Goal: Transaction & Acquisition: Book appointment/travel/reservation

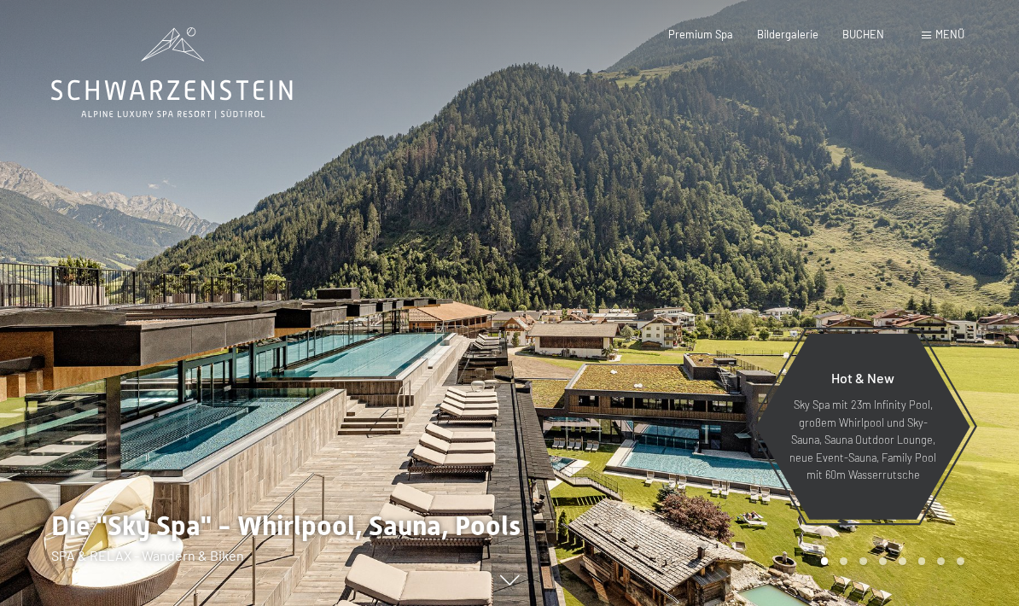
click at [866, 38] on span "BUCHEN" at bounding box center [863, 34] width 42 height 14
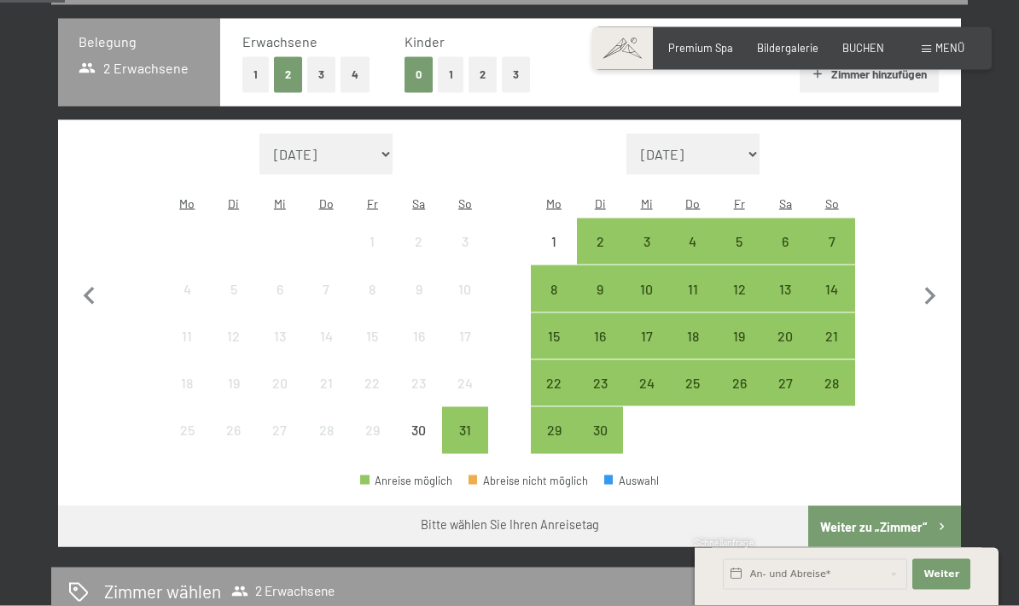
click at [933, 288] on icon "button" at bounding box center [930, 297] width 11 height 18
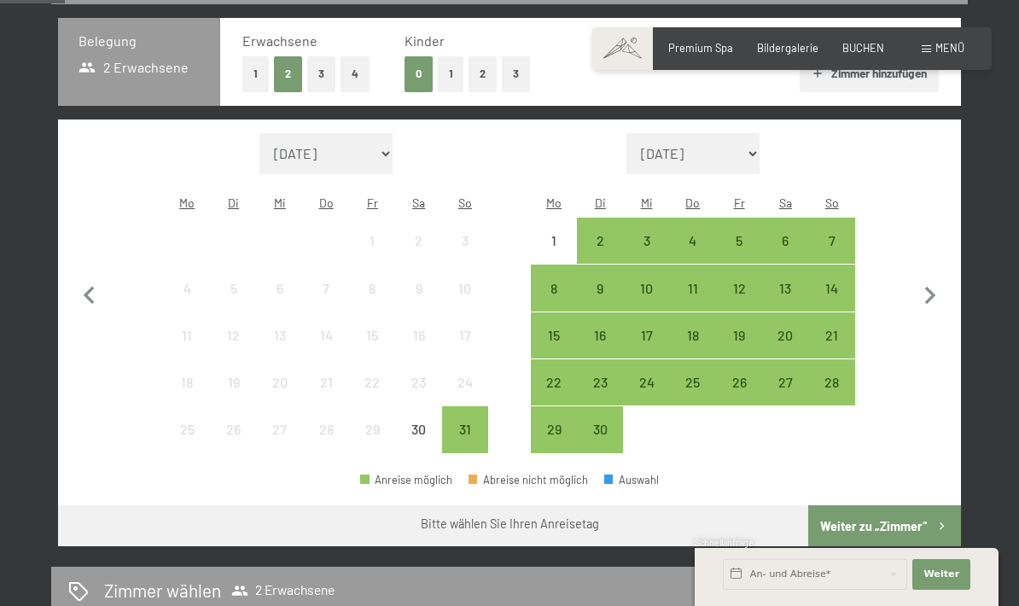
select select "[DATE]"
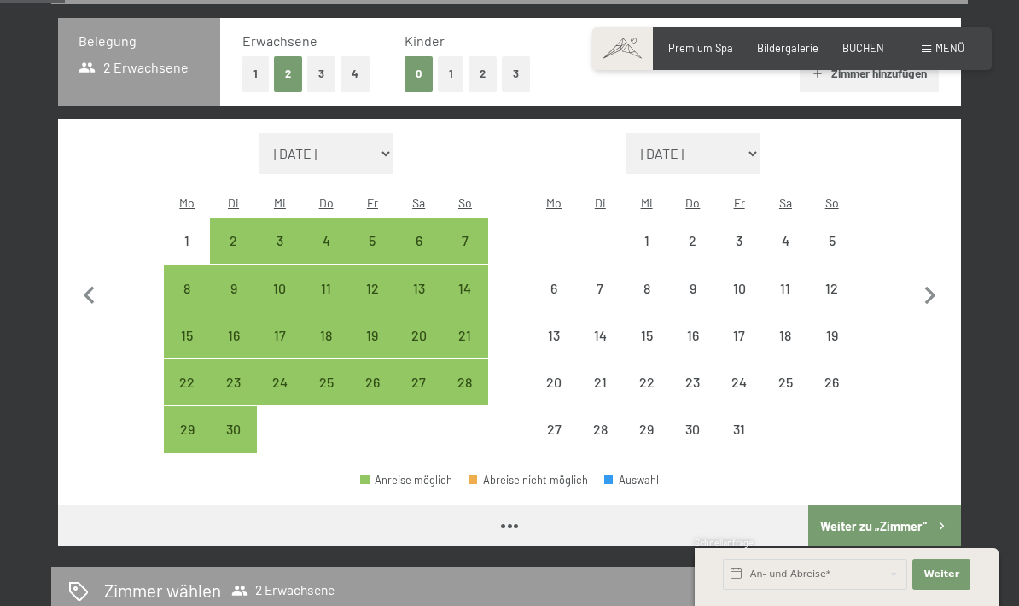
select select "[DATE]"
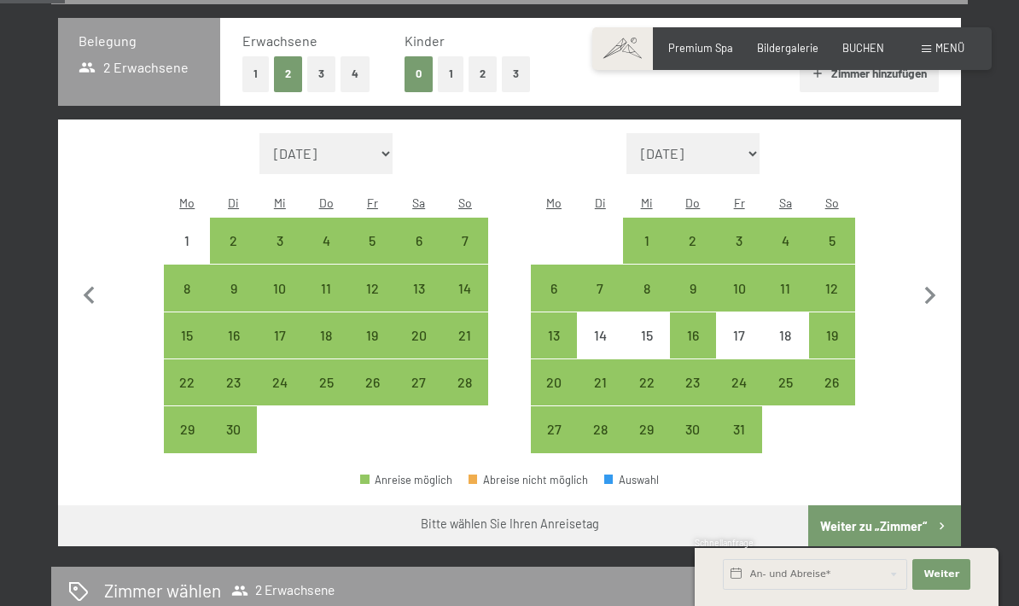
click at [790, 282] on div "11" at bounding box center [785, 303] width 43 height 43
select select "[DATE]"
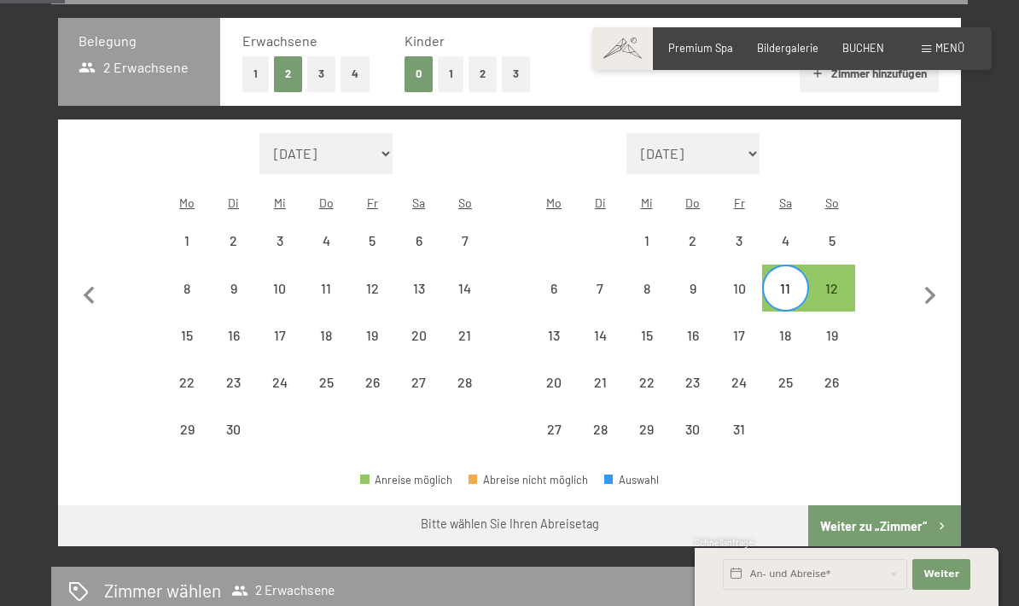
click at [794, 328] on div "18" at bounding box center [785, 349] width 43 height 43
select select "[DATE]"
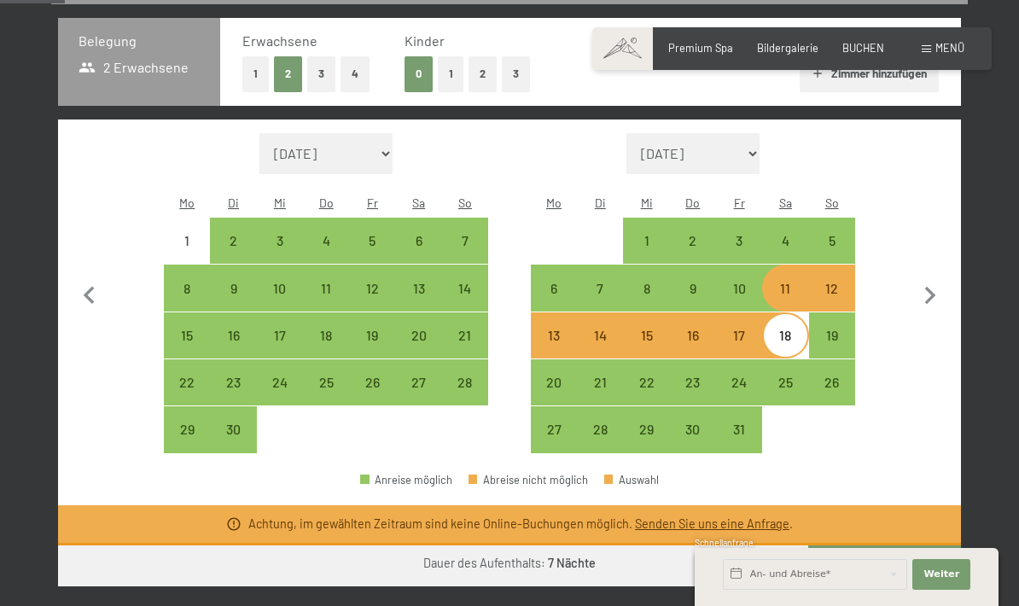
click at [929, 556] on button "Weiter zu „Zimmer“" at bounding box center [884, 565] width 153 height 41
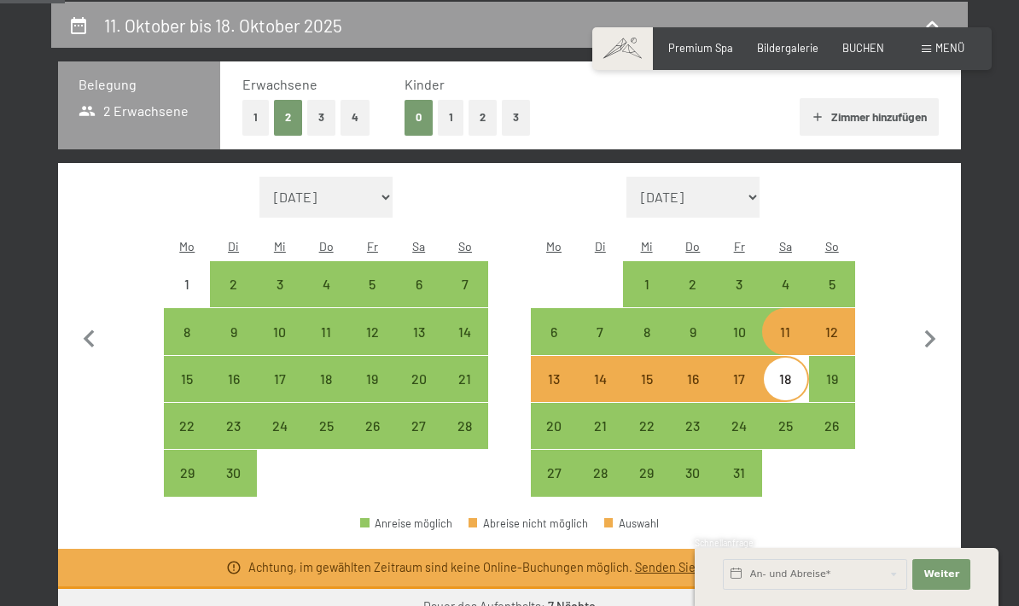
select select "[DATE]"
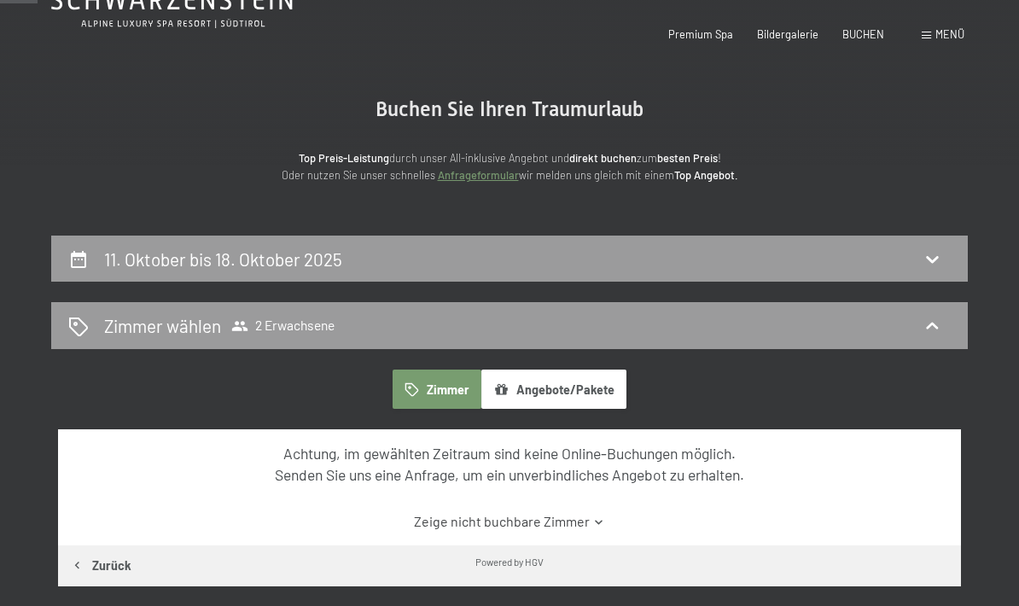
scroll to position [0, 0]
